Goal: Information Seeking & Learning: Learn about a topic

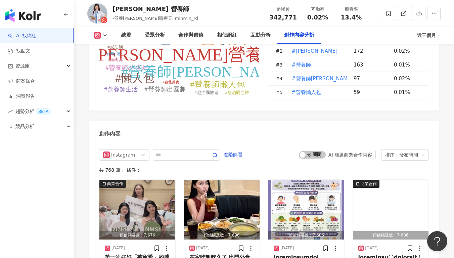
scroll to position [2085, 0]
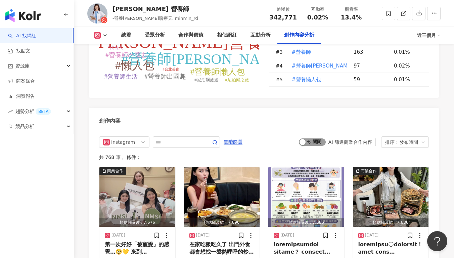
click at [311, 138] on span "啟動 關閉" at bounding box center [312, 141] width 27 height 7
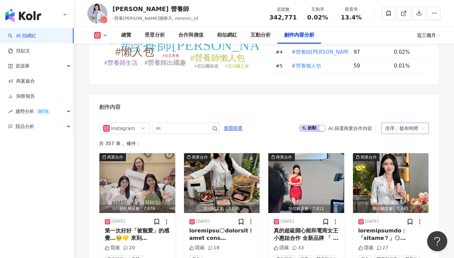
click at [398, 123] on div "排序：發布時間" at bounding box center [402, 128] width 34 height 11
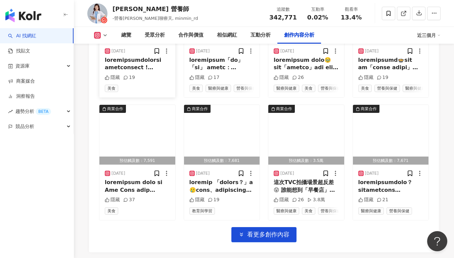
scroll to position [2392, 0]
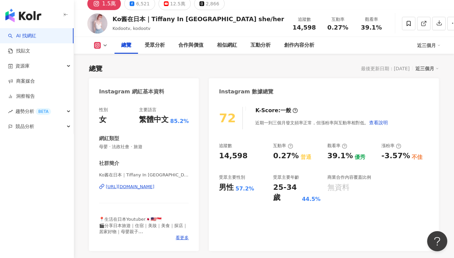
scroll to position [41, 0]
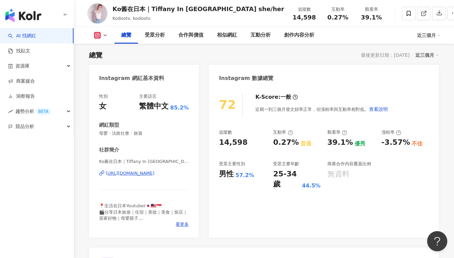
click at [239, 148] on div "追蹤數 14,598 互動率 0.27% 普通 觀看率 39.1% 優秀 漲粉率 -3.57% 不佳 受眾主要性別 男性 57.2% 受眾主要年齡 25-34…" at bounding box center [324, 159] width 210 height 60
drag, startPoint x: 269, startPoint y: 143, endPoint x: 296, endPoint y: 144, distance: 27.2
click at [297, 144] on div "追蹤數 14,598 互動率 0.27% 普通 觀看率 39.1% 優秀 漲粉率 -3.57% 不佳 受眾主要性別 男性 57.2% 受眾主要年齡 25-34…" at bounding box center [324, 159] width 210 height 60
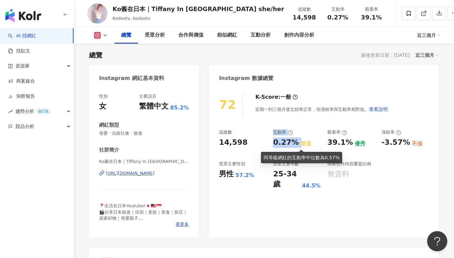
click at [300, 144] on div "普通" at bounding box center [305, 143] width 11 height 7
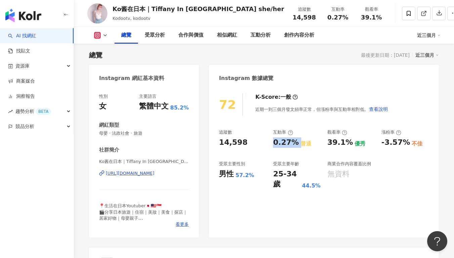
drag, startPoint x: 274, startPoint y: 143, endPoint x: 297, endPoint y: 145, distance: 23.9
click at [297, 145] on div "0.27% 普通" at bounding box center [296, 142] width 47 height 10
copy div "0.27%"
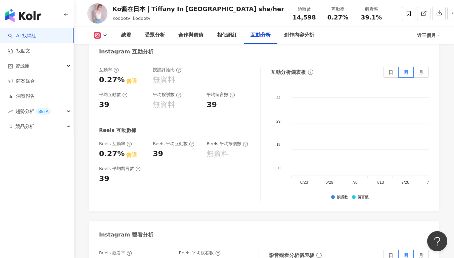
scroll to position [1390, 0]
drag, startPoint x: 177, startPoint y: 224, endPoint x: 206, endPoint y: 226, distance: 28.9
click at [206, 249] on div "Reels 觀看率 39.1% 優秀 Reels 平均觀看數 5,706" at bounding box center [175, 258] width 153 height 18
copy div "5,706"
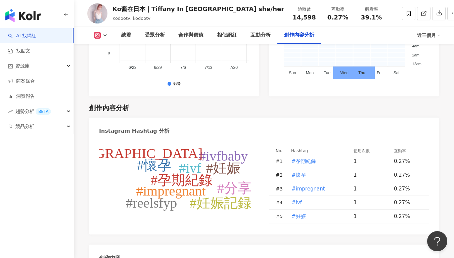
scroll to position [1965, 0]
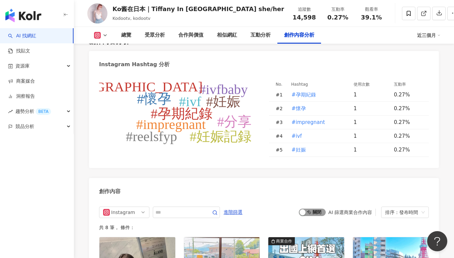
click at [315, 208] on span "啟動 關閉" at bounding box center [312, 211] width 27 height 7
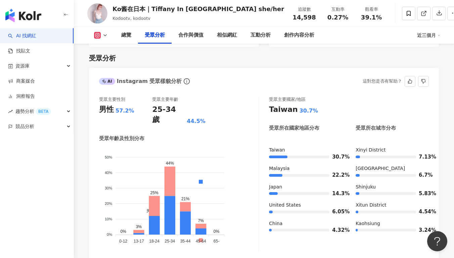
scroll to position [437, 0]
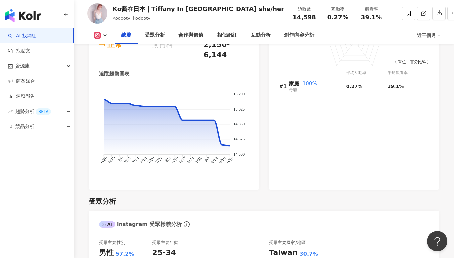
click at [435, 39] on div "近三個月" at bounding box center [428, 35] width 23 height 11
click at [432, 64] on link "近六個月" at bounding box center [431, 63] width 19 height 7
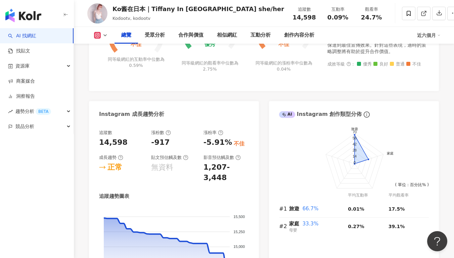
scroll to position [242, 0]
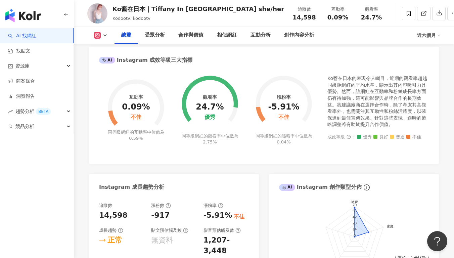
click at [431, 34] on div "近六個月" at bounding box center [428, 35] width 23 height 11
click at [430, 63] on link "近六個月" at bounding box center [431, 63] width 19 height 7
click at [432, 39] on div "近六個月" at bounding box center [428, 35] width 23 height 11
drag, startPoint x: 433, startPoint y: 50, endPoint x: 362, endPoint y: 139, distance: 114.2
click at [433, 50] on link "近三個月" at bounding box center [431, 49] width 19 height 7
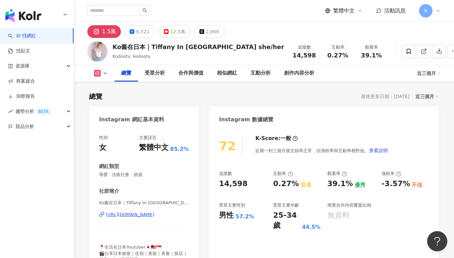
click at [289, 190] on div "追蹤數 14,598 互動率 0.27% 普通 觀看率 39.1% 優秀 漲粉率 -3.57% 不佳 受眾主要性別 男性 57.2% 受眾主要年齡 25-34…" at bounding box center [324, 200] width 210 height 60
drag, startPoint x: 273, startPoint y: 184, endPoint x: 298, endPoint y: 188, distance: 25.1
click at [298, 188] on div "追蹤數 14,598 互動率 0.27% 普通 觀看率 39.1% 優秀 漲粉率 -3.57% 不佳 受眾主要性別 男性 57.2% 受眾主要年齡 25-34…" at bounding box center [324, 200] width 210 height 60
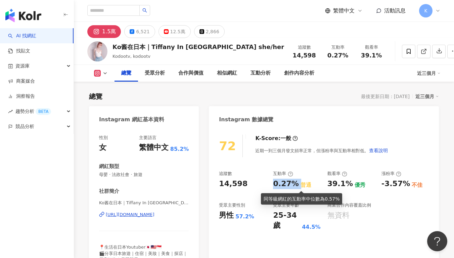
copy div "0.27%"
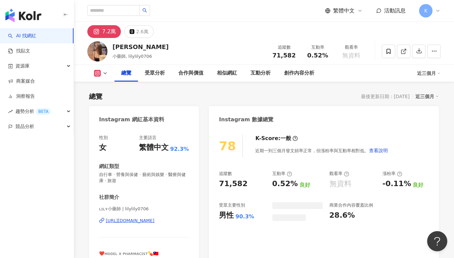
scroll to position [41, 0]
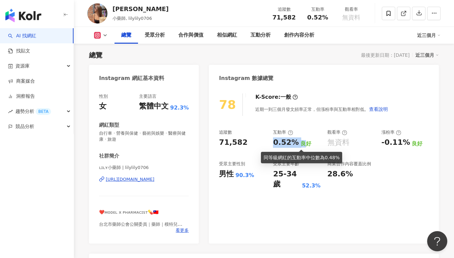
drag, startPoint x: 286, startPoint y: 144, endPoint x: 300, endPoint y: 145, distance: 13.8
click at [300, 145] on div "0.52% 良好" at bounding box center [296, 142] width 47 height 10
click at [300, 145] on div "良好" at bounding box center [305, 143] width 11 height 7
drag, startPoint x: 272, startPoint y: 144, endPoint x: 296, endPoint y: 143, distance: 23.5
click at [296, 143] on div "追蹤數 71,582 互動率 0.52% 良好 觀看率 無資料 漲粉率 -0.11% 良好 受眾主要性別 男性 90.3% 受眾主要年齡 25-34 歲 52…" at bounding box center [324, 159] width 210 height 60
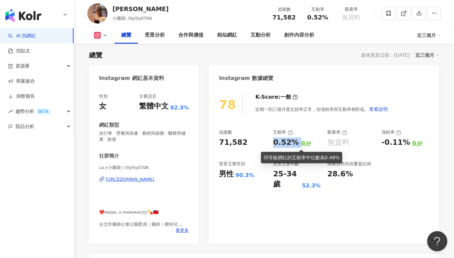
copy div "0.52%"
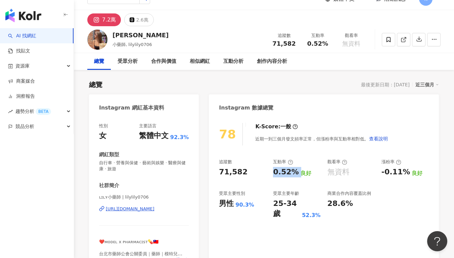
scroll to position [12, 0]
click at [297, 120] on div "78 K-Score : 一般 近期一到三個月發文頻率正常，但漲粉率與互動率相對低。 查看說明 追蹤數 71,582 互動率 0.52% 良好 觀看率 無資料…" at bounding box center [324, 194] width 230 height 157
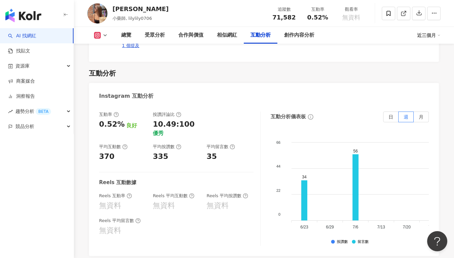
scroll to position [1360, 0]
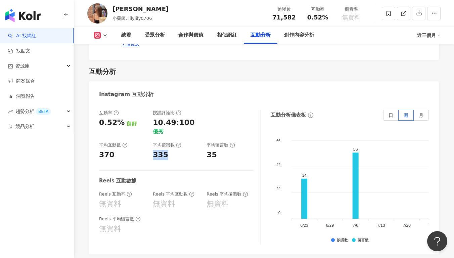
drag, startPoint x: 180, startPoint y: 90, endPoint x: 153, endPoint y: 88, distance: 26.6
click at [153, 150] on div "335" at bounding box center [176, 155] width 47 height 10
copy div "335"
click at [178, 110] on div "互動率 0.52% 良好 按讚評論比 10.49:100 優秀 平均互動數 370 平均按讚數 335 平均留言數 35 Reels 互動數據 Reels 互…" at bounding box center [179, 177] width 161 height 134
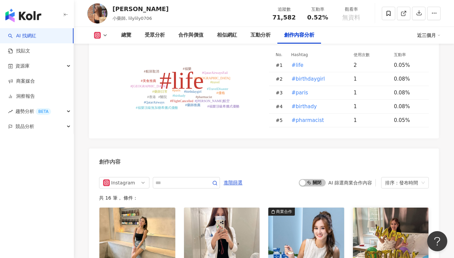
scroll to position [2002, 0]
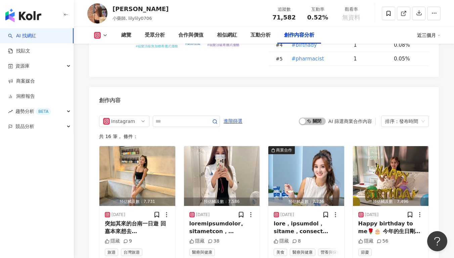
click at [319, 117] on span "啟動 關閉" at bounding box center [312, 120] width 27 height 7
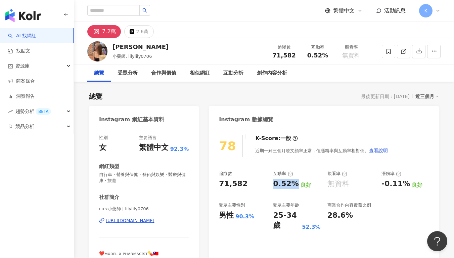
drag, startPoint x: 270, startPoint y: 184, endPoint x: 295, endPoint y: 185, distance: 24.5
click at [295, 185] on div "追蹤數 71,582 互動率 0.52% 良好 觀看率 無資料 漲粉率 -0.11% 良好 受眾主要性別 男性 90.3% 受眾主要年齡 25-34 歲 52…" at bounding box center [324, 200] width 210 height 60
copy div "0.52%"
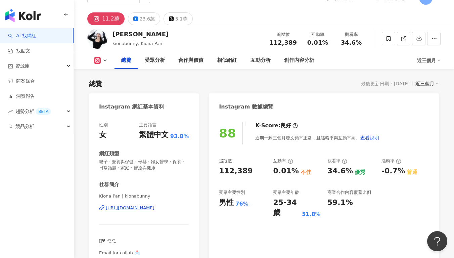
scroll to position [46, 0]
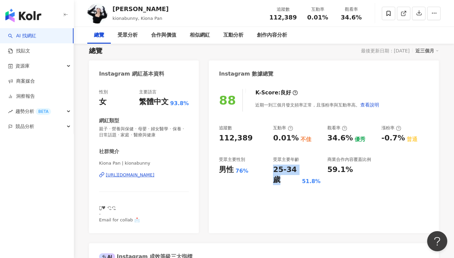
drag, startPoint x: 272, startPoint y: 163, endPoint x: 300, endPoint y: 165, distance: 28.3
click at [300, 165] on div "追蹤數 112,389 互動率 0.01% 不佳 觀看率 34.6% 優秀 漲粉率 -0.7% 普通 受眾主要性別 男性 76% 受眾主要年齡 25-34 歲…" at bounding box center [324, 155] width 210 height 60
click at [279, 151] on div "追蹤數 112,389 互動率 0.01% 不佳 觀看率 34.6% 優秀 漲粉率 -0.7% 普通 受眾主要性別 男性 76% 受眾主要年齡 25-34 歲…" at bounding box center [324, 155] width 210 height 60
drag, startPoint x: 273, startPoint y: 140, endPoint x: 294, endPoint y: 141, distance: 20.8
click at [294, 141] on div "0.01%" at bounding box center [286, 138] width 26 height 10
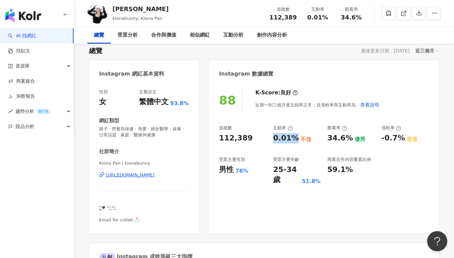
copy div "0.01%"
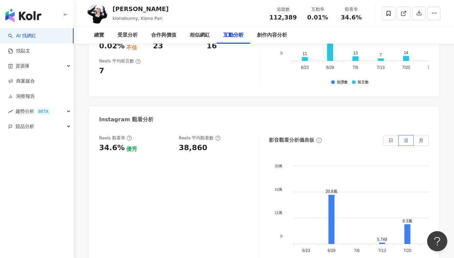
scroll to position [1483, 0]
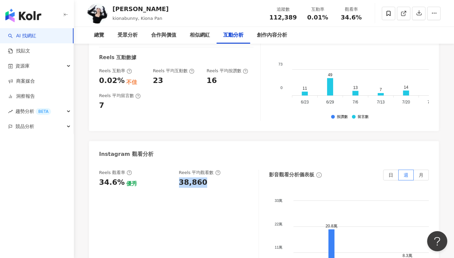
drag, startPoint x: 178, startPoint y: 123, endPoint x: 205, endPoint y: 125, distance: 27.3
click at [205, 169] on div "Reels 觀看率 34.6% 優秀 Reels 平均觀看數 38,860" at bounding box center [175, 178] width 153 height 18
copy div "38,860"
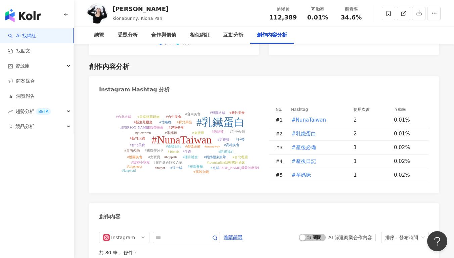
scroll to position [2049, 0]
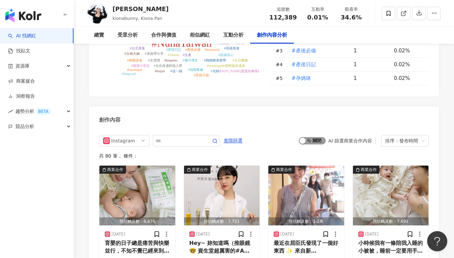
click at [316, 137] on span "啟動 關閉" at bounding box center [312, 140] width 27 height 7
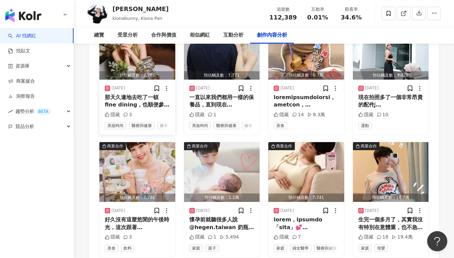
scroll to position [2324, 0]
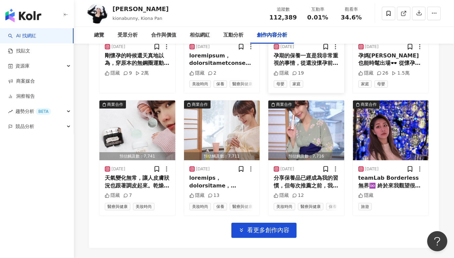
scroll to position [2758, 0]
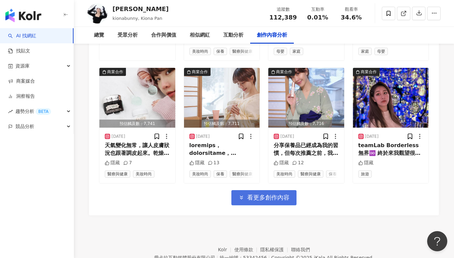
click at [291, 190] on button "看更多創作內容" at bounding box center [263, 197] width 65 height 15
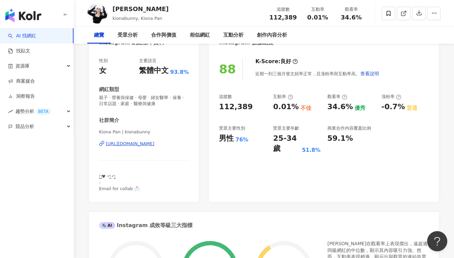
scroll to position [0, 0]
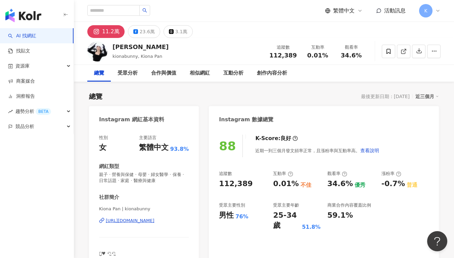
click at [154, 218] on div "https://www.instagram.com/kionabunny/" at bounding box center [130, 220] width 49 height 6
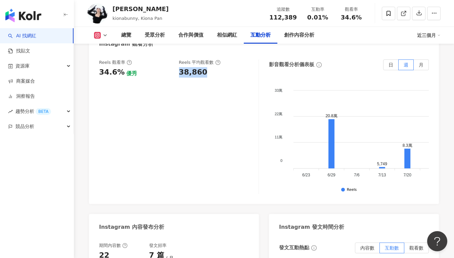
scroll to position [1449, 0]
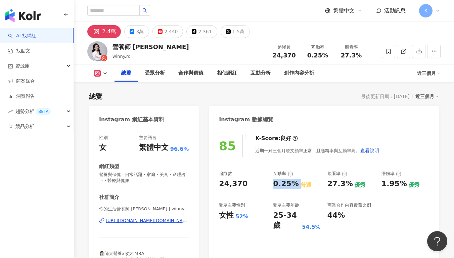
click at [297, 185] on div "追蹤數 24,370 互動率 0.25% 普通 觀看率 27.3% 優秀 漲粉率 1.95% 優秀 受眾主要性別 女性 52% 受眾主要年齡 25-34 歲 …" at bounding box center [324, 200] width 210 height 60
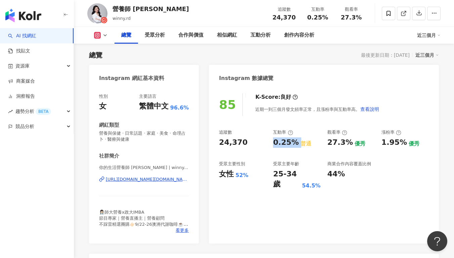
click at [288, 141] on div "0.25%" at bounding box center [286, 142] width 26 height 10
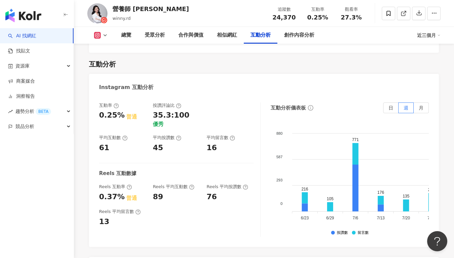
scroll to position [1385, 0]
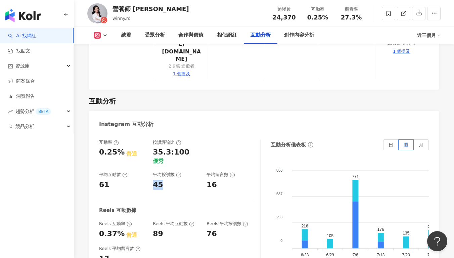
drag, startPoint x: 158, startPoint y: 104, endPoint x: 162, endPoint y: 105, distance: 4.8
click at [162, 180] on div "45" at bounding box center [176, 185] width 47 height 10
copy div "45"
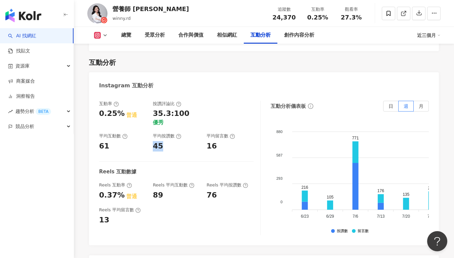
scroll to position [1518, 0]
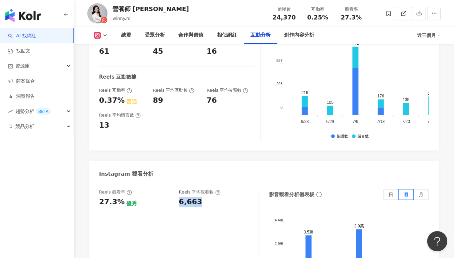
drag, startPoint x: 178, startPoint y: 130, endPoint x: 200, endPoint y: 132, distance: 22.2
click at [200, 189] on div "Reels 觀看率 27.3% 優秀 Reels 平均觀看數 6,663" at bounding box center [175, 198] width 153 height 18
copy div "6,663"
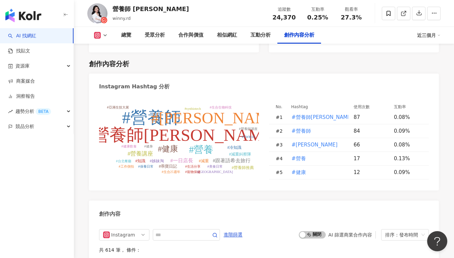
scroll to position [2007, 0]
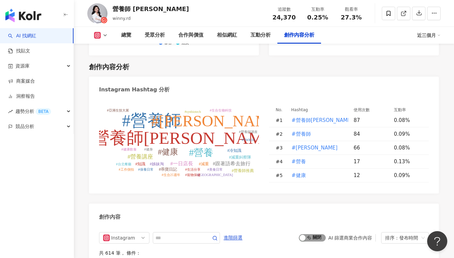
click at [323, 234] on span "啟動 關閉" at bounding box center [312, 237] width 27 height 7
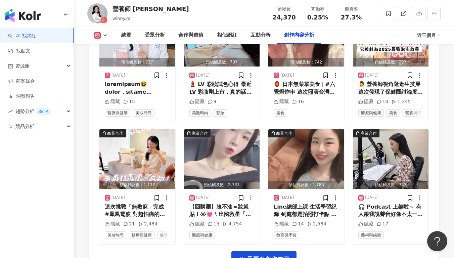
scroll to position [2425, 0]
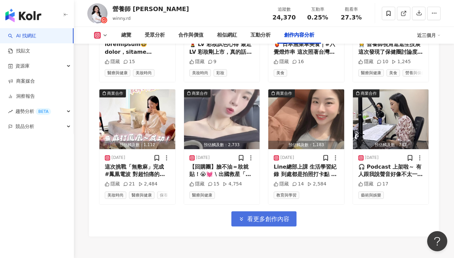
click at [284, 215] on span "看更多創作內容" at bounding box center [268, 218] width 42 height 7
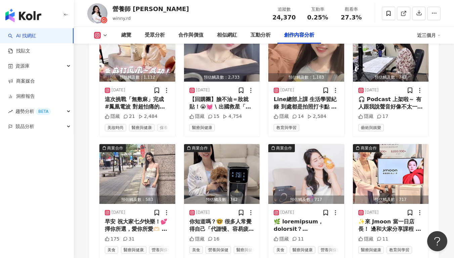
scroll to position [2492, 0]
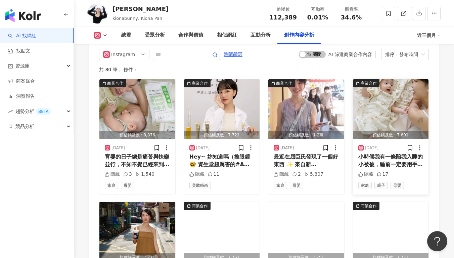
scroll to position [2052, 0]
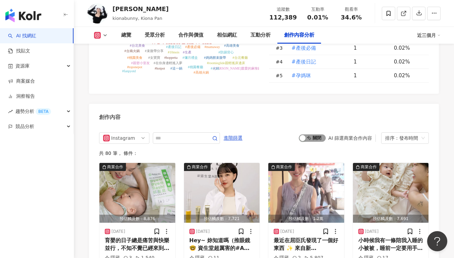
click at [316, 134] on span "啟動 關閉" at bounding box center [312, 137] width 27 height 7
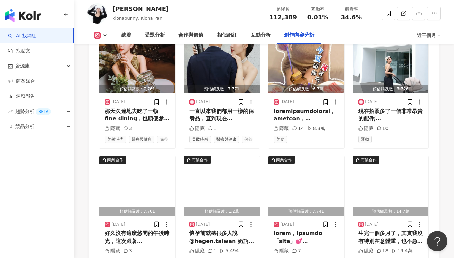
scroll to position [2336, 0]
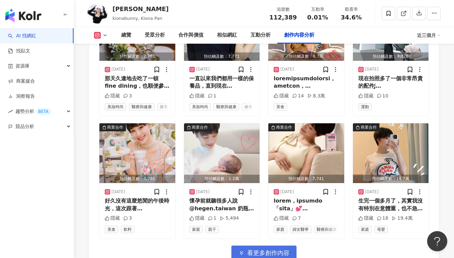
click at [276, 245] on button "看更多創作內容" at bounding box center [263, 252] width 65 height 15
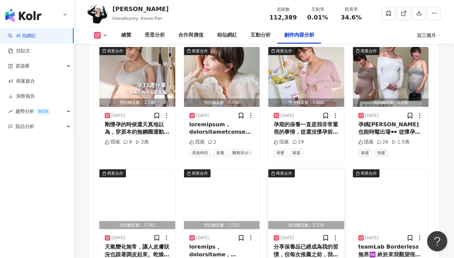
scroll to position [2720, 0]
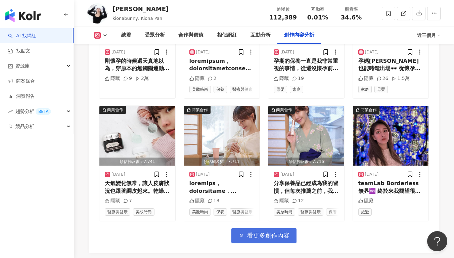
click at [288, 228] on button "看更多創作內容" at bounding box center [263, 235] width 65 height 15
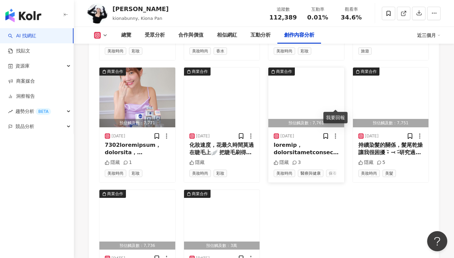
scroll to position [3060, 0]
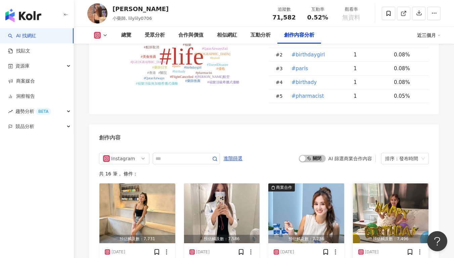
scroll to position [1992, 0]
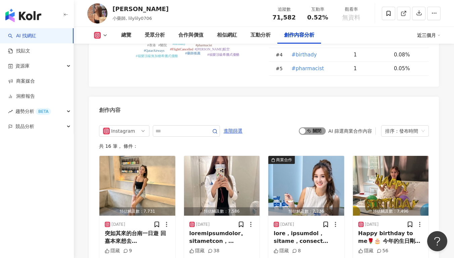
click at [316, 127] on span "啟動 關閉" at bounding box center [312, 130] width 27 height 7
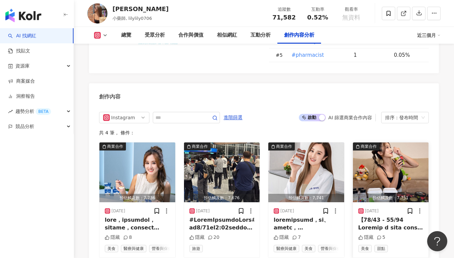
scroll to position [2040, 0]
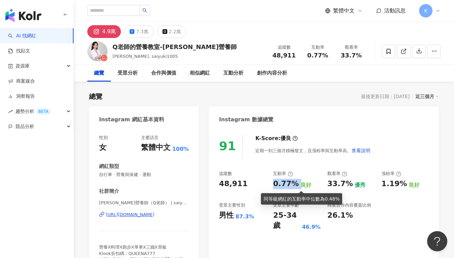
drag, startPoint x: 273, startPoint y: 187, endPoint x: 296, endPoint y: 186, distance: 23.2
click at [296, 186] on div "0.77% 良好" at bounding box center [296, 184] width 47 height 10
copy div "0.77%"
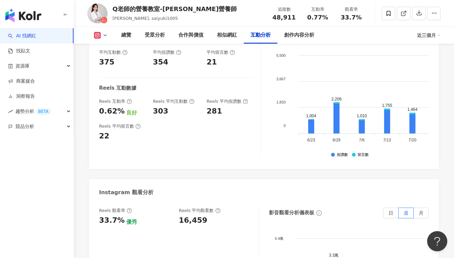
scroll to position [1336, 0]
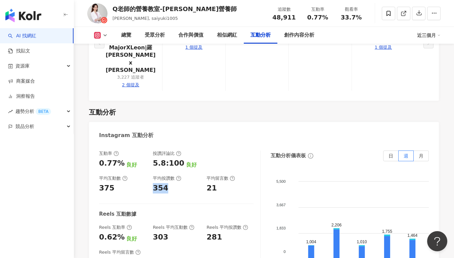
drag, startPoint x: 156, startPoint y: 127, endPoint x: 169, endPoint y: 128, distance: 13.1
click at [169, 150] on div "互動率 0.77% 良好 按讚評論比 5.8:100 良好 平均互動數 375 平均按讚數 354 平均留言數 21" at bounding box center [176, 171] width 154 height 43
copy div "354"
click at [158, 150] on div "互動率 0.77% 良好 按讚評論比 5.8:100 良好 平均互動數 375 平均按讚數 354 平均留言數 21 Reels 互動數據 Reels 互動率…" at bounding box center [179, 217] width 161 height 134
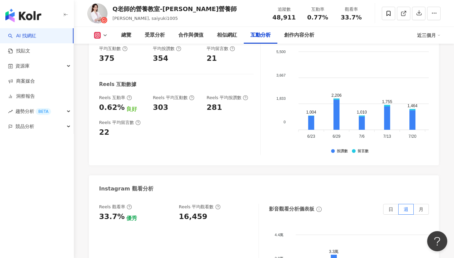
scroll to position [1472, 0]
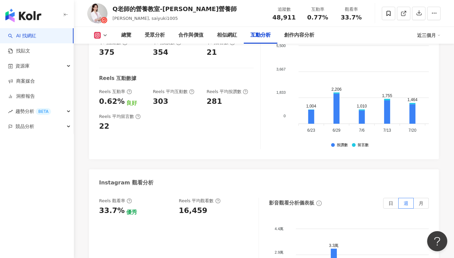
click at [182, 205] on div "16,459" at bounding box center [193, 210] width 29 height 10
drag, startPoint x: 179, startPoint y: 151, endPoint x: 199, endPoint y: 151, distance: 19.8
click at [199, 205] on div "16,459" at bounding box center [193, 210] width 29 height 10
drag, startPoint x: 213, startPoint y: 150, endPoint x: 176, endPoint y: 151, distance: 37.3
click at [176, 198] on div "Reels 觀看率 33.7% 優秀 Reels 平均觀看數 16,459" at bounding box center [175, 207] width 153 height 18
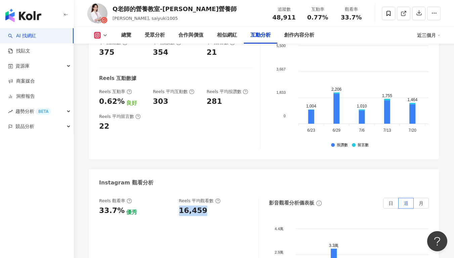
copy div "16,459"
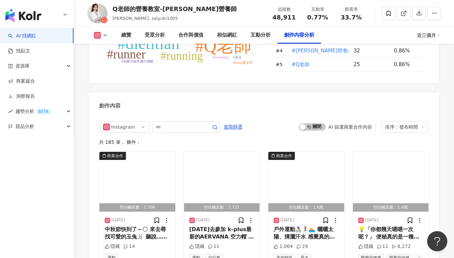
scroll to position [2043, 0]
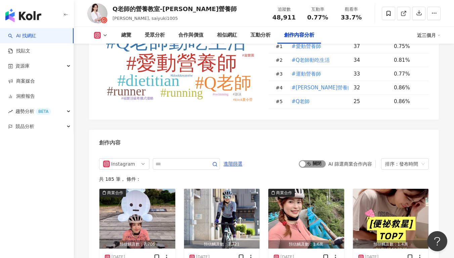
click at [306, 160] on span "啟動 關閉" at bounding box center [312, 163] width 27 height 7
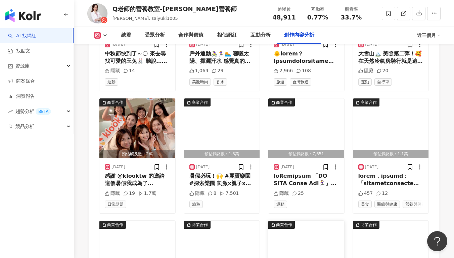
scroll to position [2334, 0]
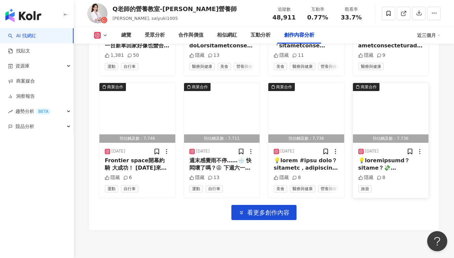
scroll to position [2761, 0]
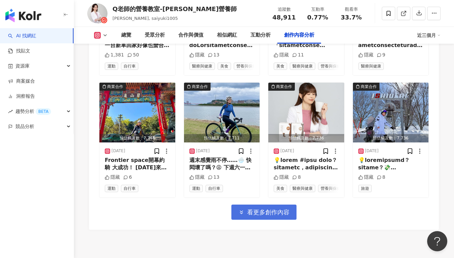
click at [276, 204] on button "看更多創作內容" at bounding box center [263, 211] width 65 height 15
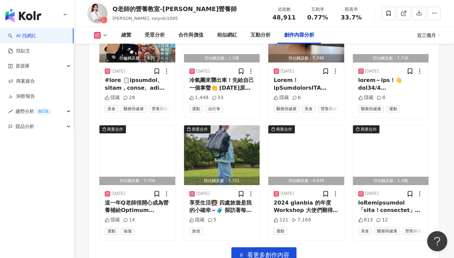
scroll to position [3089, 0]
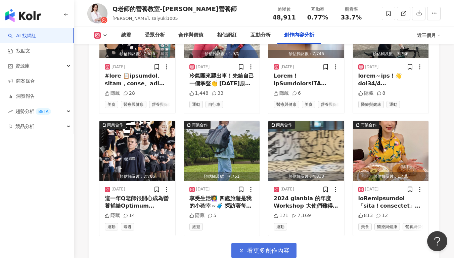
click at [286, 247] on span "看更多創作內容" at bounding box center [268, 250] width 42 height 7
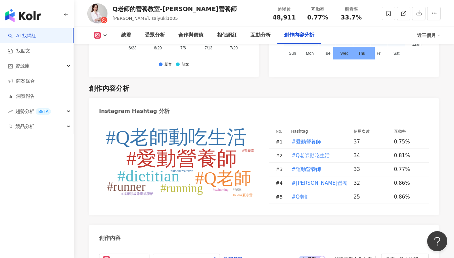
scroll to position [1929, 0]
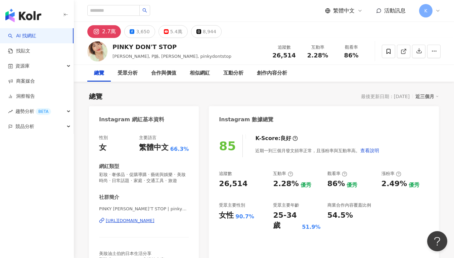
scroll to position [41, 0]
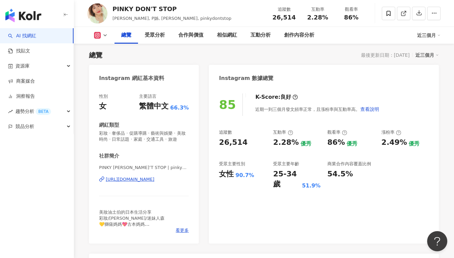
drag, startPoint x: 249, startPoint y: 136, endPoint x: 277, endPoint y: 143, distance: 28.3
click at [249, 136] on div "追蹤數 26,514" at bounding box center [242, 138] width 47 height 18
drag, startPoint x: 273, startPoint y: 144, endPoint x: 297, endPoint y: 145, distance: 23.9
click at [297, 145] on div "2.28% 優秀" at bounding box center [296, 142] width 47 height 10
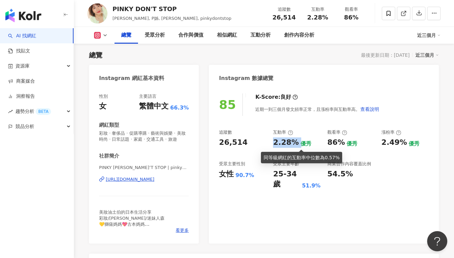
copy div "2.28%"
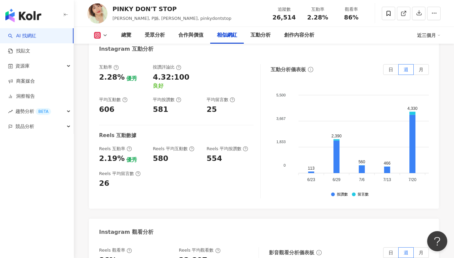
scroll to position [1283, 0]
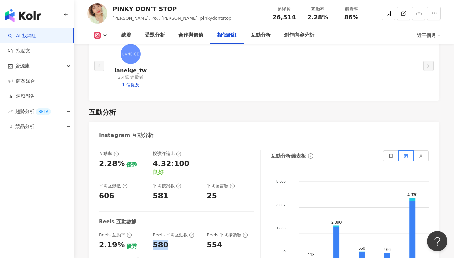
drag, startPoint x: 153, startPoint y: 201, endPoint x: 173, endPoint y: 203, distance: 20.2
click at [173, 240] on div "580" at bounding box center [176, 245] width 47 height 10
click at [176, 218] on div "Reels 互動數據" at bounding box center [176, 221] width 154 height 7
drag, startPoint x: 149, startPoint y: 151, endPoint x: 168, endPoint y: 155, distance: 19.5
click at [168, 155] on div "互動率 2.28% 優秀 按讚評論比 4.32:100 良好 平均互動數 606 平均按讚數 581 平均留言數 25" at bounding box center [176, 175] width 154 height 50
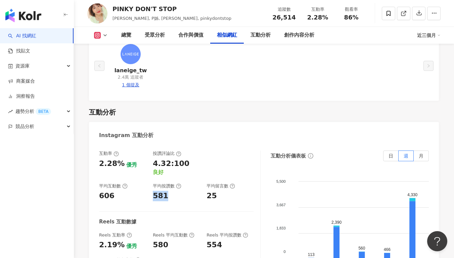
copy div "581"
click at [221, 208] on div "互動率 2.28% 優秀 按讚評論比 4.32:100 良好 平均互動數 606 平均按讚數 581 平均留言數 25 Reels 互動數據 Reels 互動…" at bounding box center [179, 217] width 161 height 134
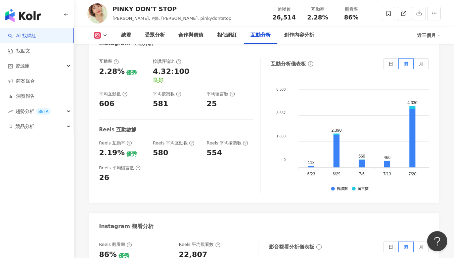
scroll to position [1421, 0]
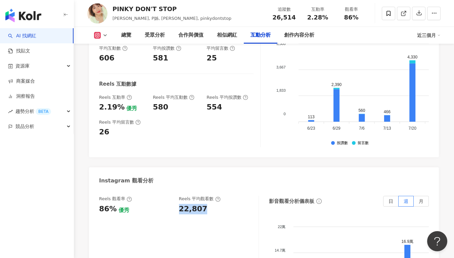
drag, startPoint x: 197, startPoint y: 177, endPoint x: 177, endPoint y: 177, distance: 20.1
click at [177, 196] on div "Reels 觀看率 86% 優秀 Reels 平均觀看數 22,807" at bounding box center [175, 205] width 153 height 18
copy div "22,807"
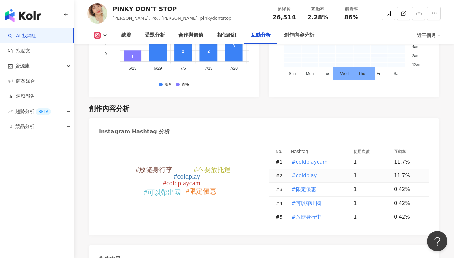
scroll to position [1972, 0]
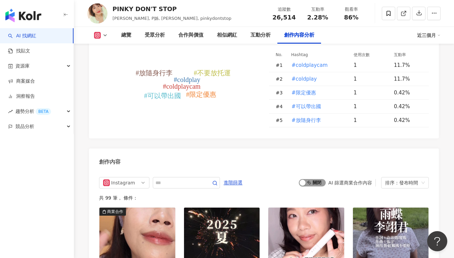
click at [311, 179] on span "啟動 關閉" at bounding box center [312, 182] width 27 height 7
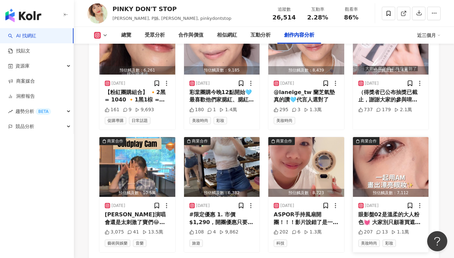
scroll to position [2282, 0]
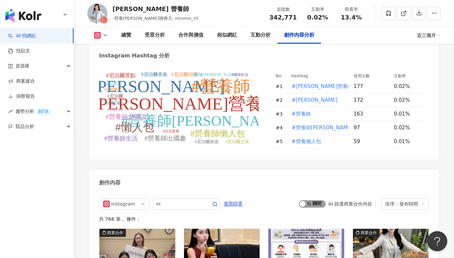
click at [311, 200] on span "啟動 關閉" at bounding box center [312, 203] width 27 height 7
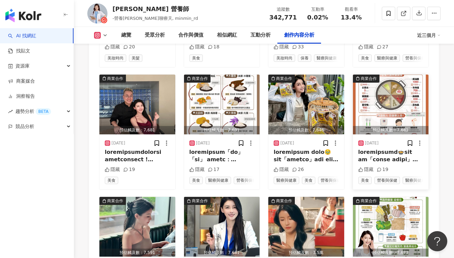
scroll to position [2425, 0]
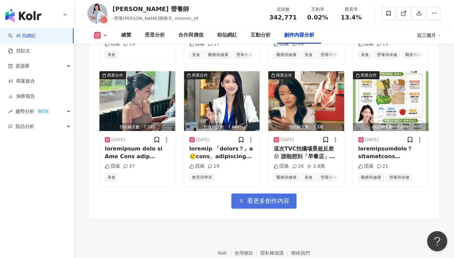
click at [267, 197] on span "看更多創作內容" at bounding box center [268, 200] width 42 height 7
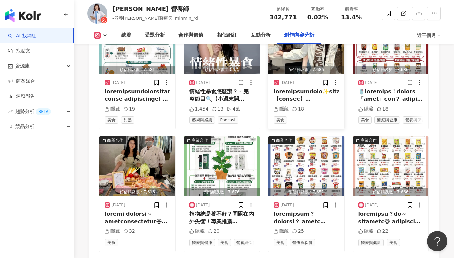
scroll to position [2728, 0]
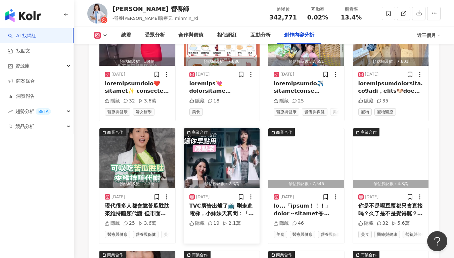
scroll to position [2986, 0]
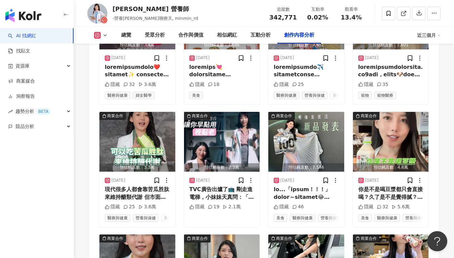
scroll to position [2868, 0]
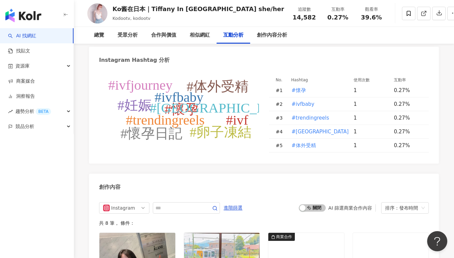
scroll to position [2074, 0]
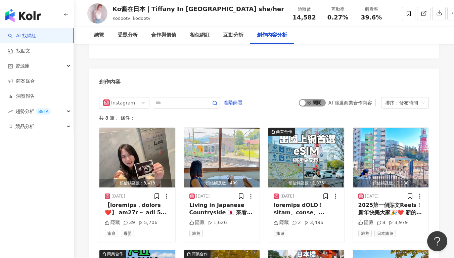
click at [322, 99] on span "啟動 關閉" at bounding box center [312, 102] width 27 height 7
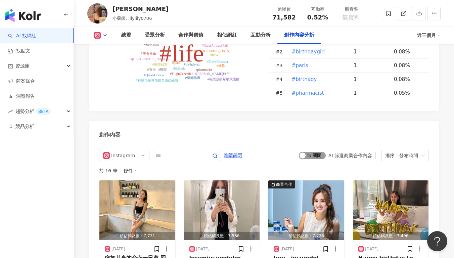
click at [318, 152] on span "啟動 關閉" at bounding box center [312, 155] width 27 height 7
